Goal: Task Accomplishment & Management: Complete application form

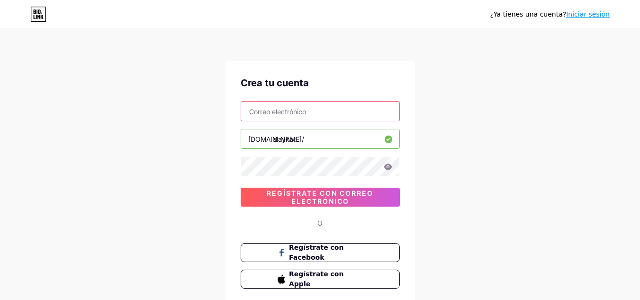
click at [294, 112] on input "text" at bounding box center [320, 111] width 158 height 19
type input "[EMAIL_ADDRESS][DOMAIN_NAME]"
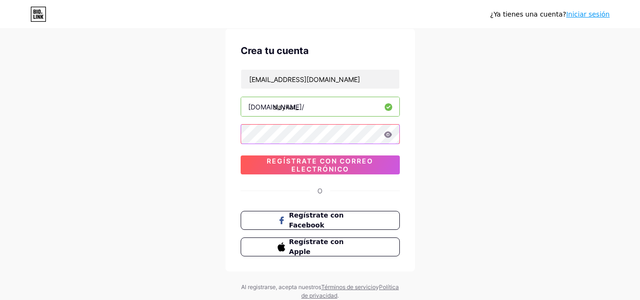
scroll to position [47, 0]
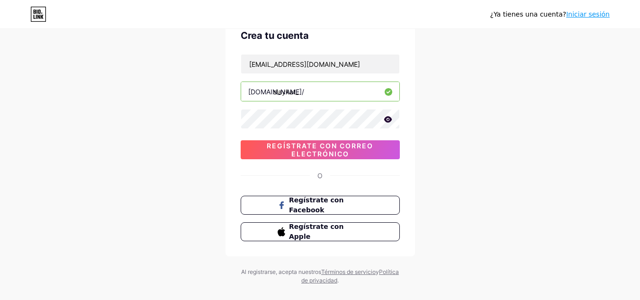
click at [442, 167] on div "¿Ya tienes una cuenta? Iniciar sesión Crea tu cuenta [EMAIL_ADDRESS][DOMAIN_NAM…" at bounding box center [320, 134] width 640 height 362
click at [389, 118] on icon at bounding box center [388, 119] width 8 height 6
click at [389, 118] on icon at bounding box center [387, 120] width 8 height 7
click at [389, 162] on div "Crea tu cuenta [EMAIL_ADDRESS][DOMAIN_NAME] [DOMAIN_NAME]/ slaykat_ 0cAFcWeA65c…" at bounding box center [321, 134] width 190 height 243
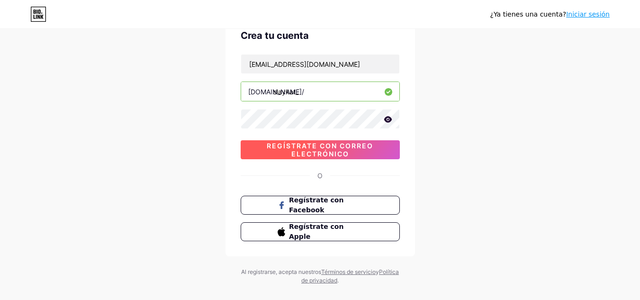
click at [367, 148] on font "Regístrate con correo electrónico" at bounding box center [320, 150] width 107 height 16
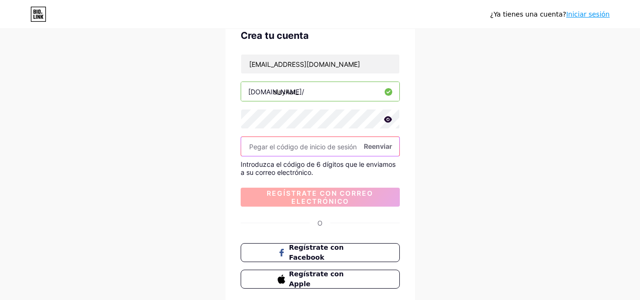
paste input "256853"
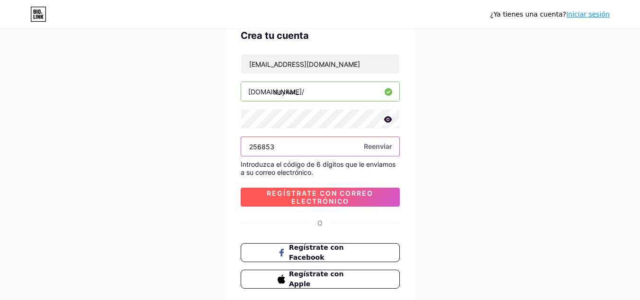
type input "256853"
click at [357, 202] on span "Regístrate con correo electrónico" at bounding box center [320, 197] width 159 height 16
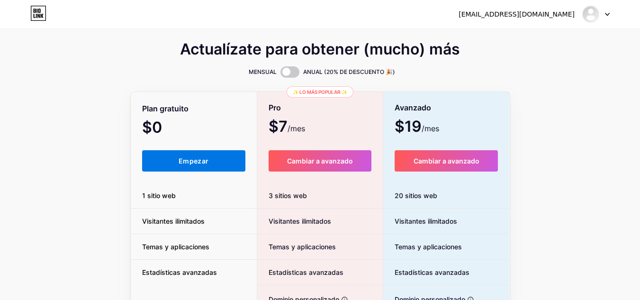
click at [170, 166] on button "Empezar" at bounding box center [194, 160] width 104 height 21
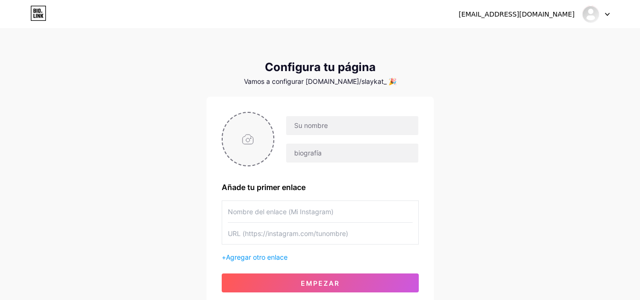
click at [253, 153] on input "file" at bounding box center [248, 139] width 51 height 53
